Goal: Register for event/course

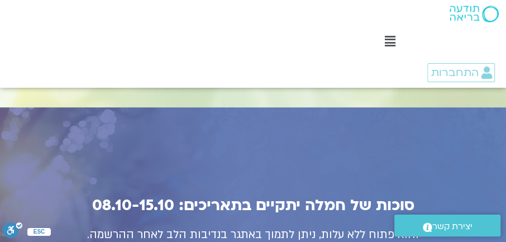
scroll to position [3948, 0]
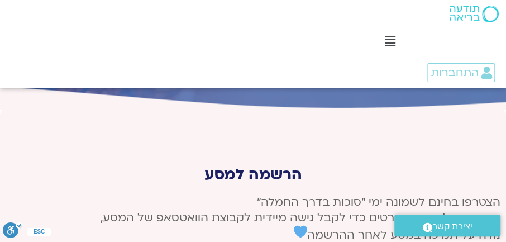
scroll to position [4186, 0]
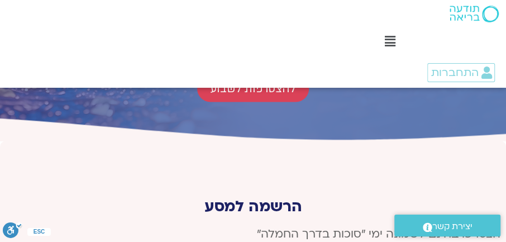
type input "[PERSON_NAME]"
type input "[EMAIL_ADDRESS][DOMAIN_NAME]"
type input "0544576072"
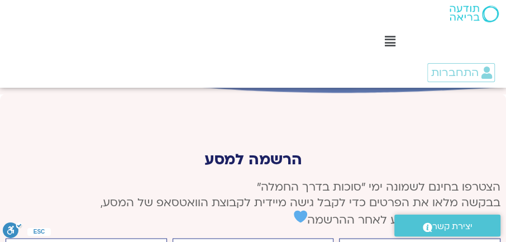
scroll to position [4249, 0]
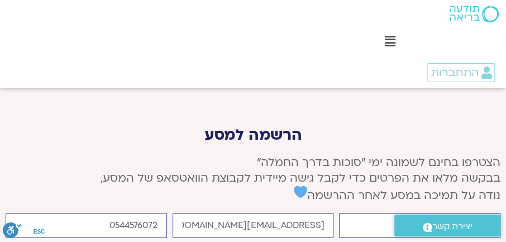
scroll to position [4242, 0]
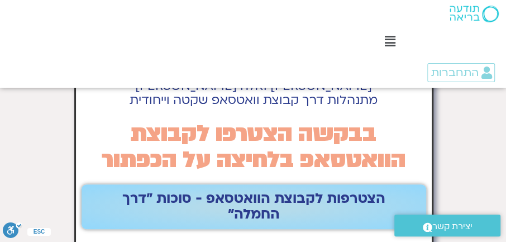
scroll to position [127, 0]
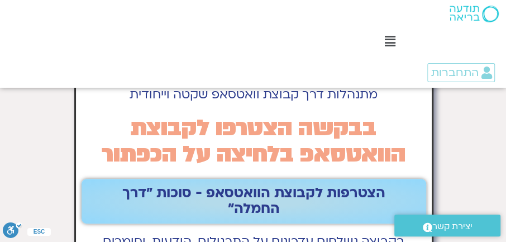
click at [259, 193] on span "הצטרפות לקבוצת הוואטסאפ - סוכות ״דרך החמלה״" at bounding box center [254, 200] width 318 height 31
